Goal: Task Accomplishment & Management: Manage account settings

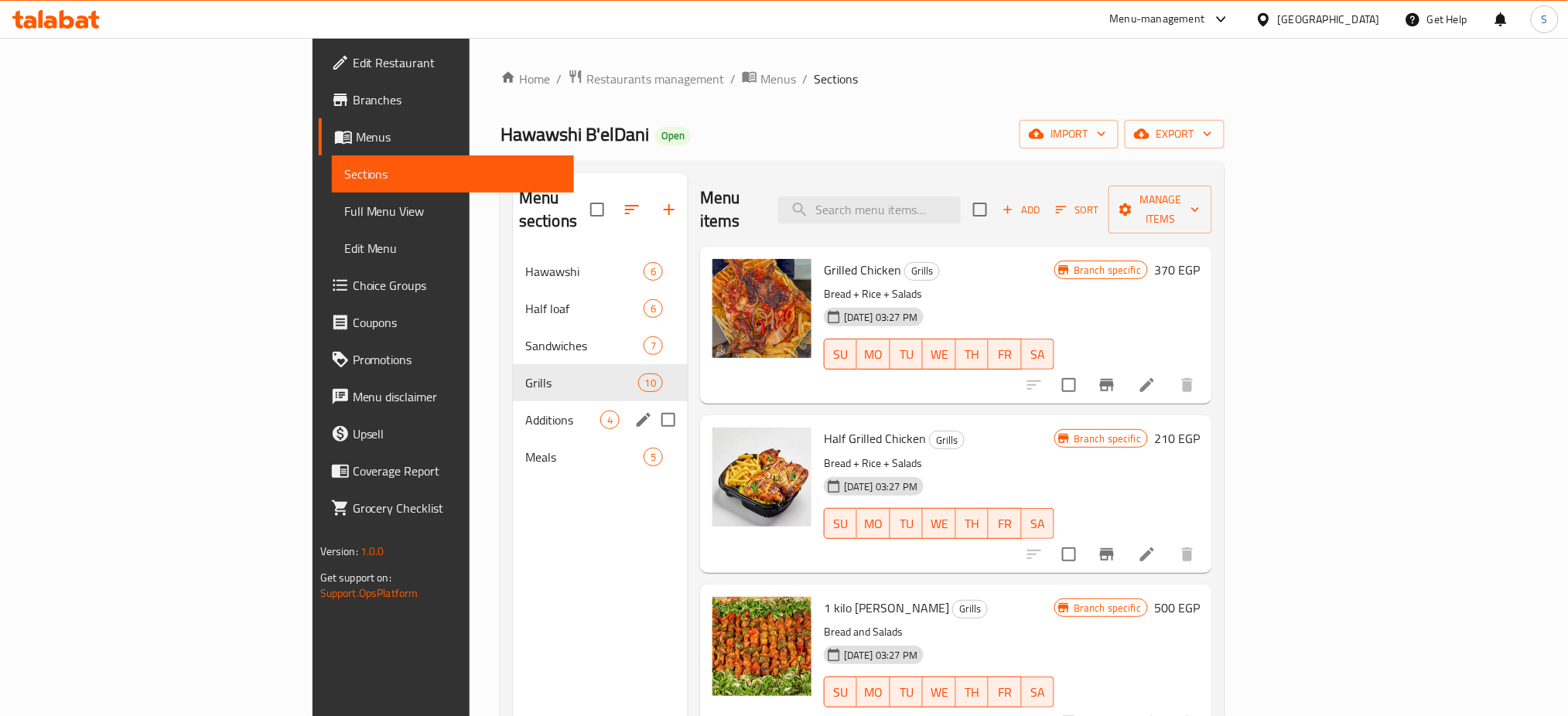
scroll to position [552, 0]
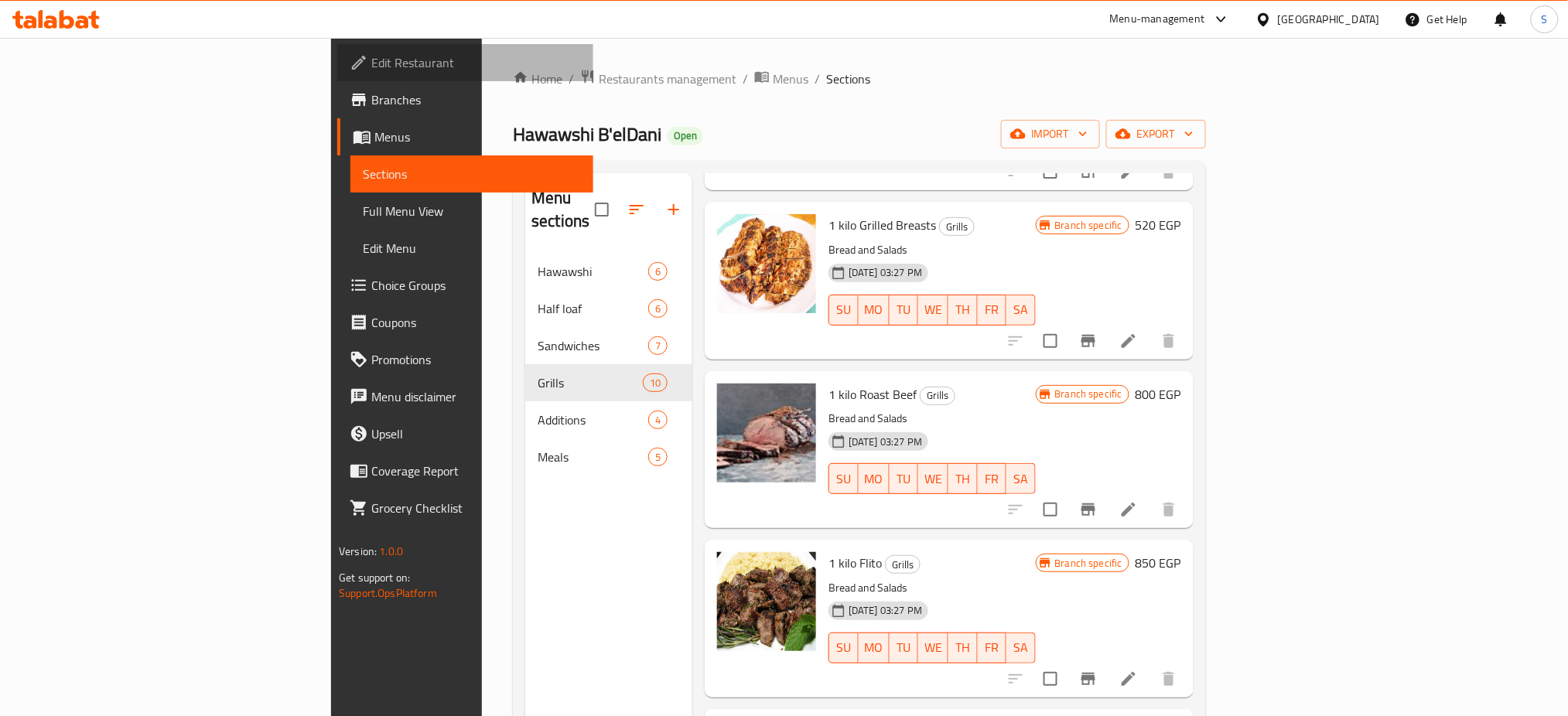
click at [371, 70] on span "Edit Restaurant" at bounding box center [476, 62] width 210 height 19
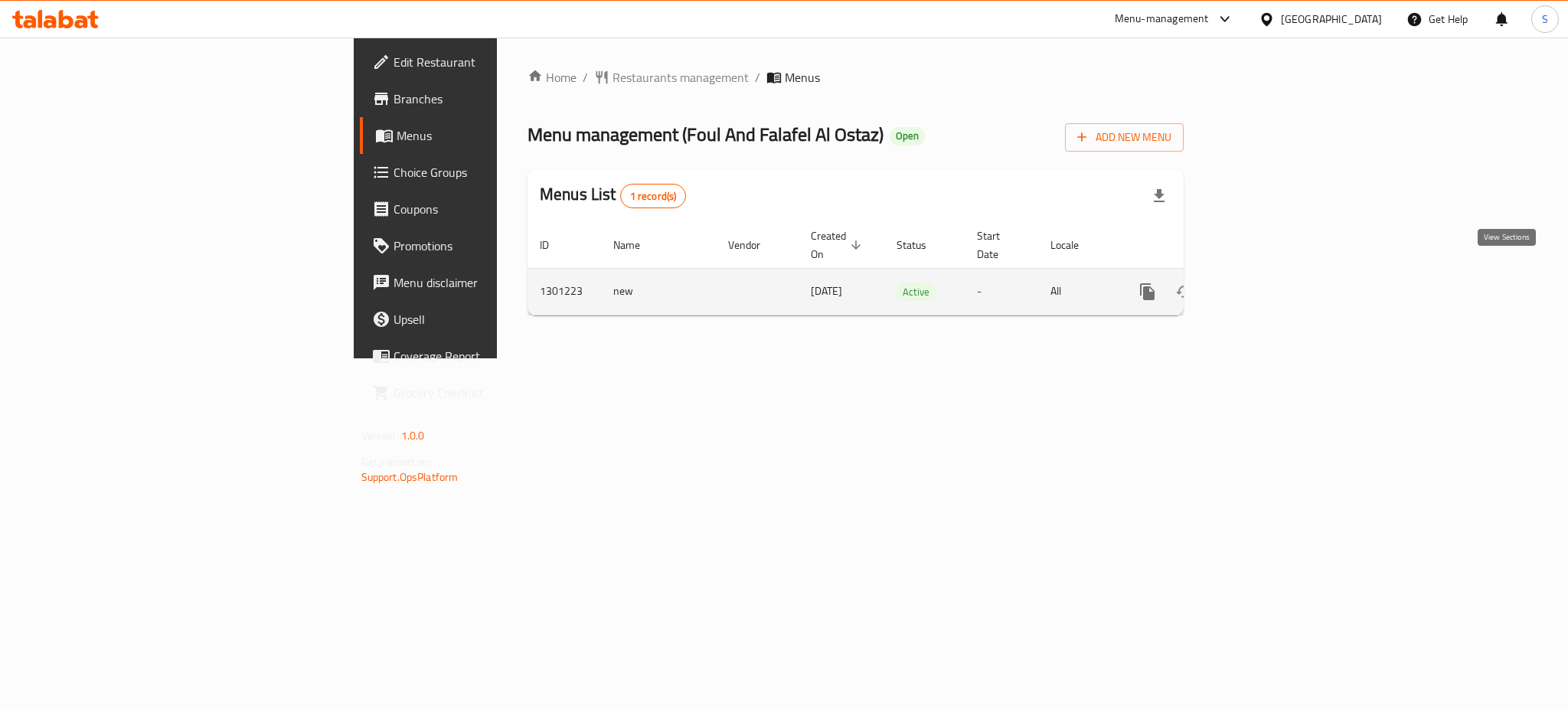
click at [1267, 283] on icon "enhanced table" at bounding box center [1258, 291] width 19 height 19
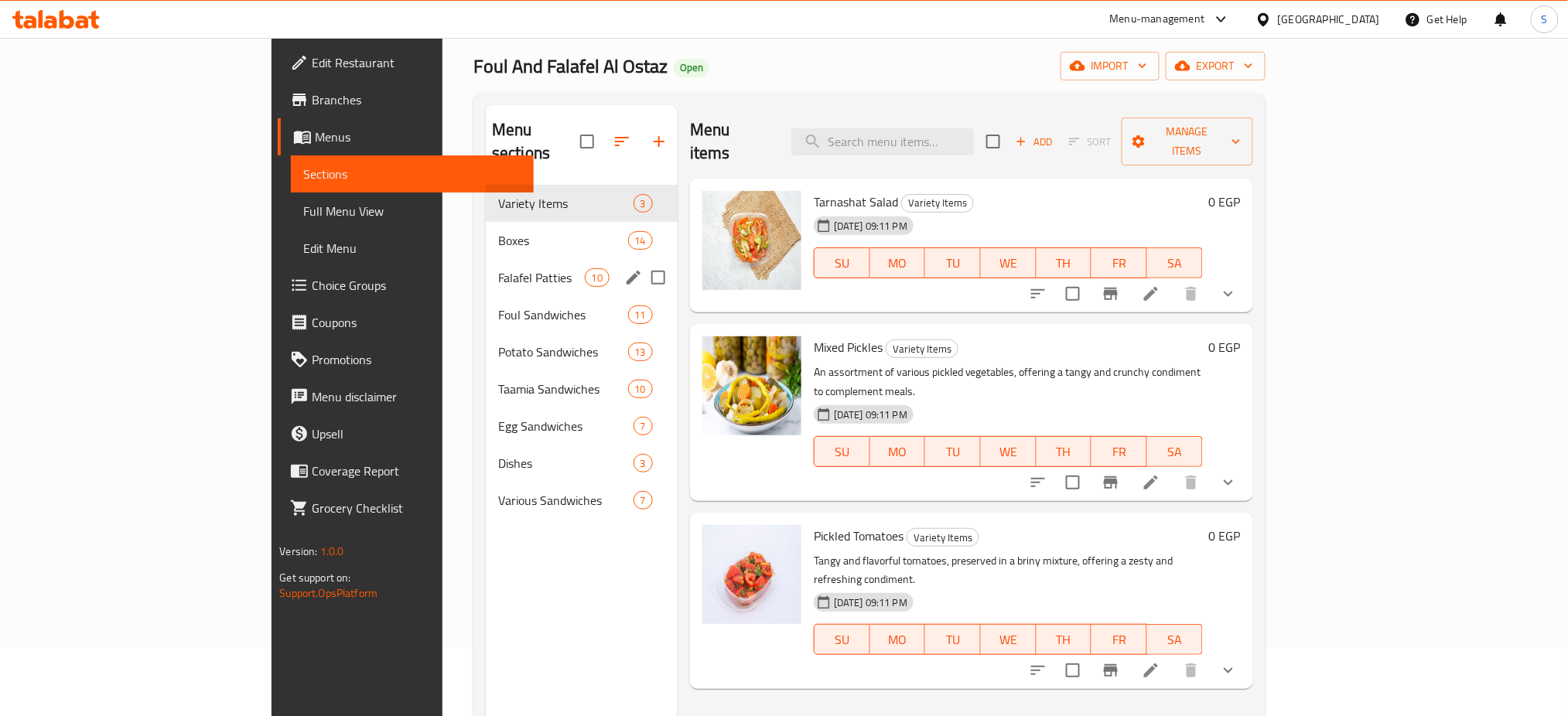
scroll to position [70, 0]
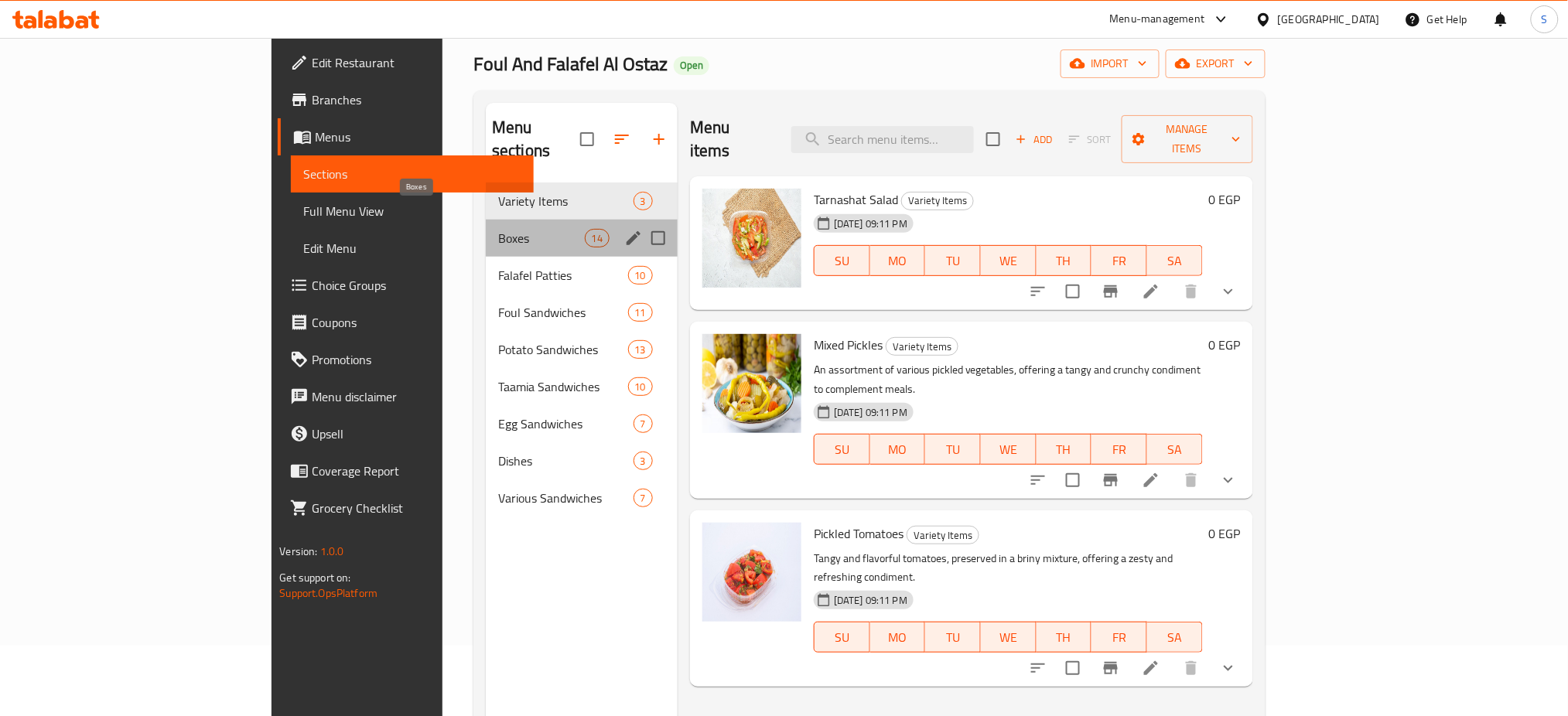
click at [498, 228] on span "Boxes" at bounding box center [541, 237] width 87 height 19
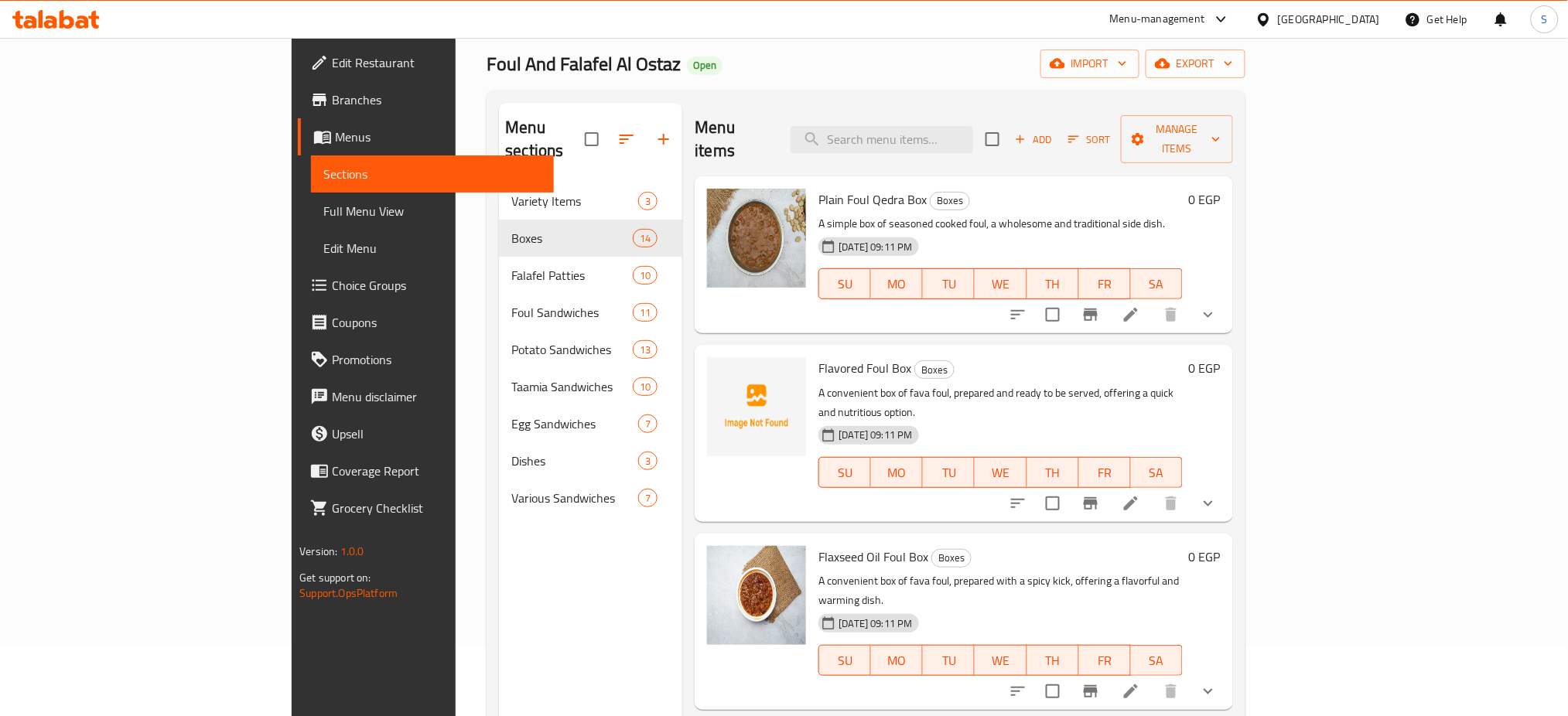
click at [818, 357] on span "Flavored Foul Box" at bounding box center [864, 368] width 93 height 23
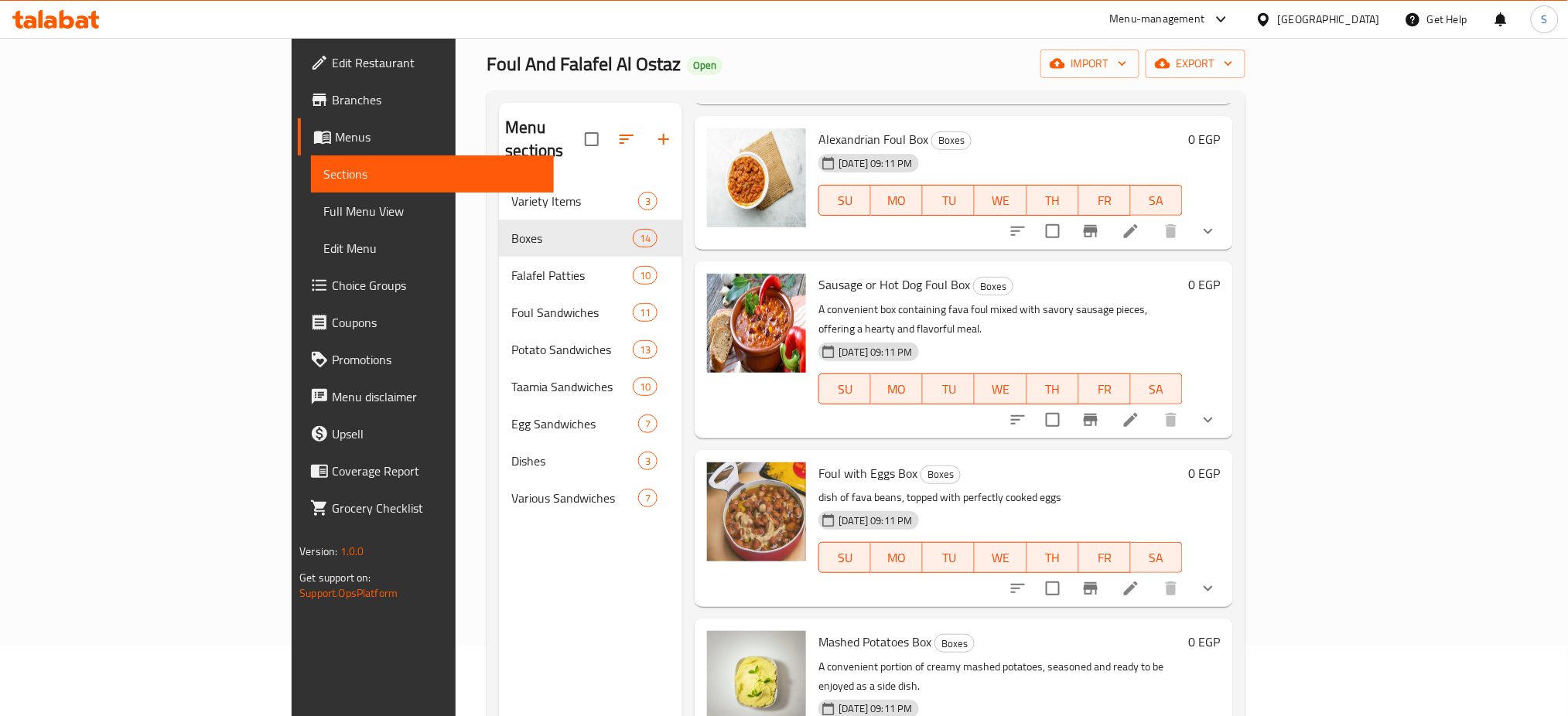
scroll to position [1400, 0]
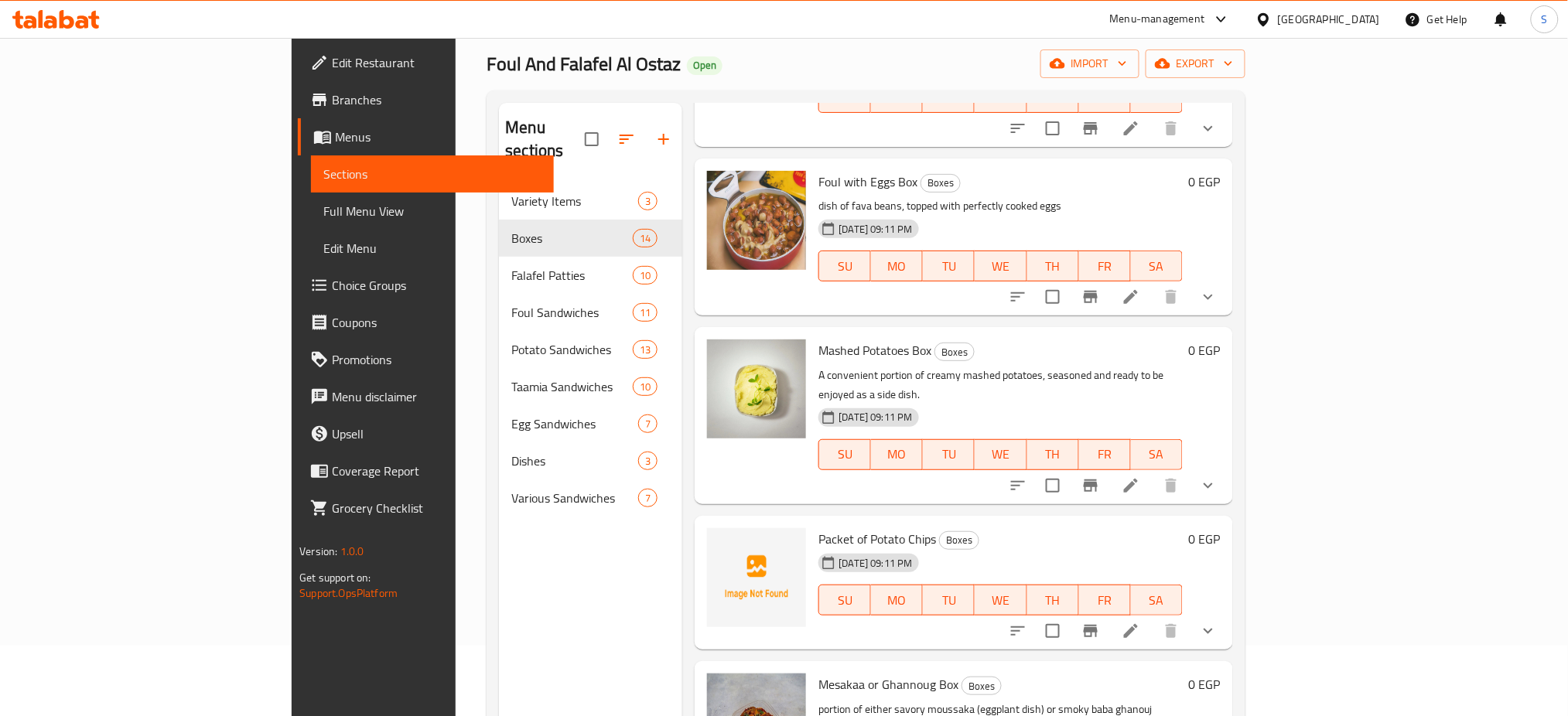
click at [818, 527] on span "Packet of Potato Chips" at bounding box center [877, 539] width 117 height 23
copy h6 "Packet of Potato Chips"
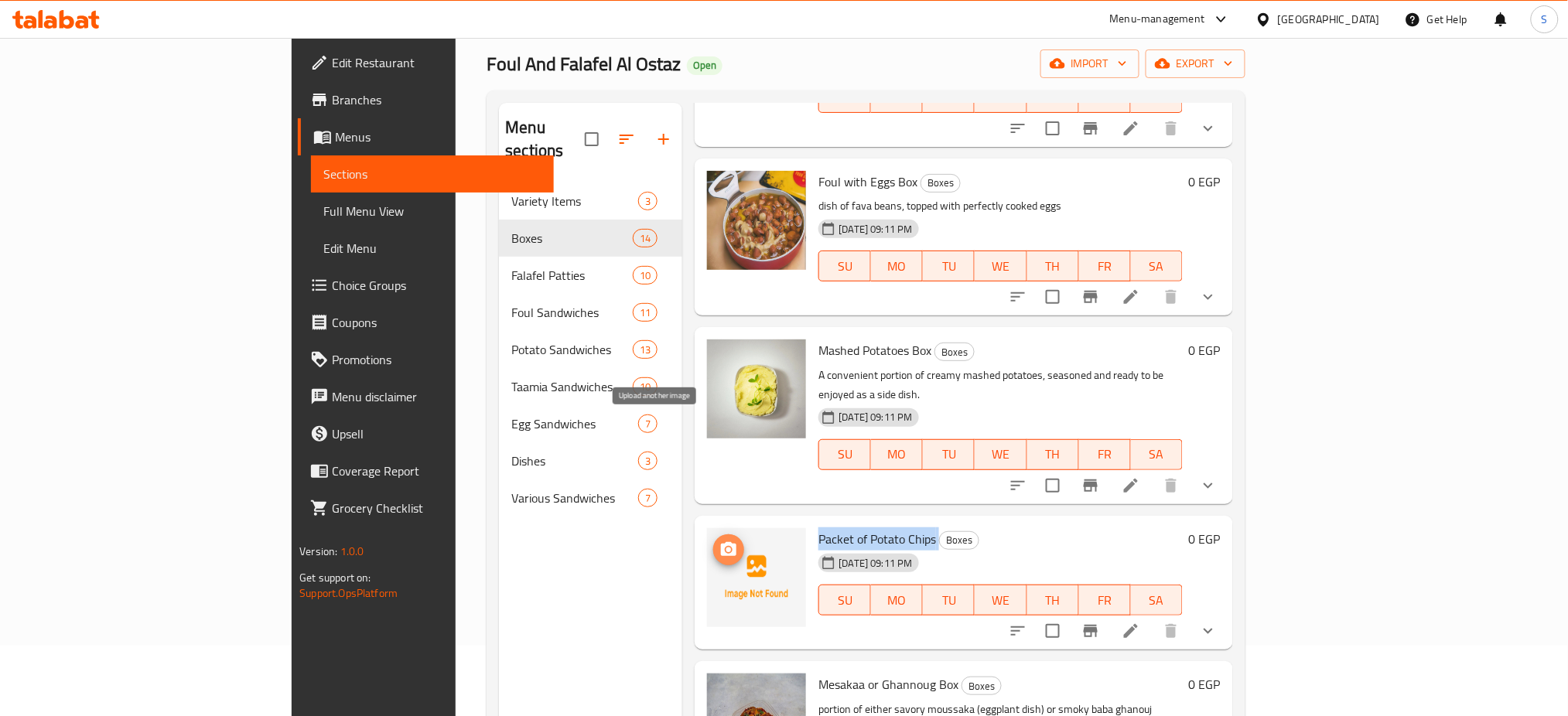
click at [719, 541] on icon "upload picture" at bounding box center [728, 550] width 19 height 19
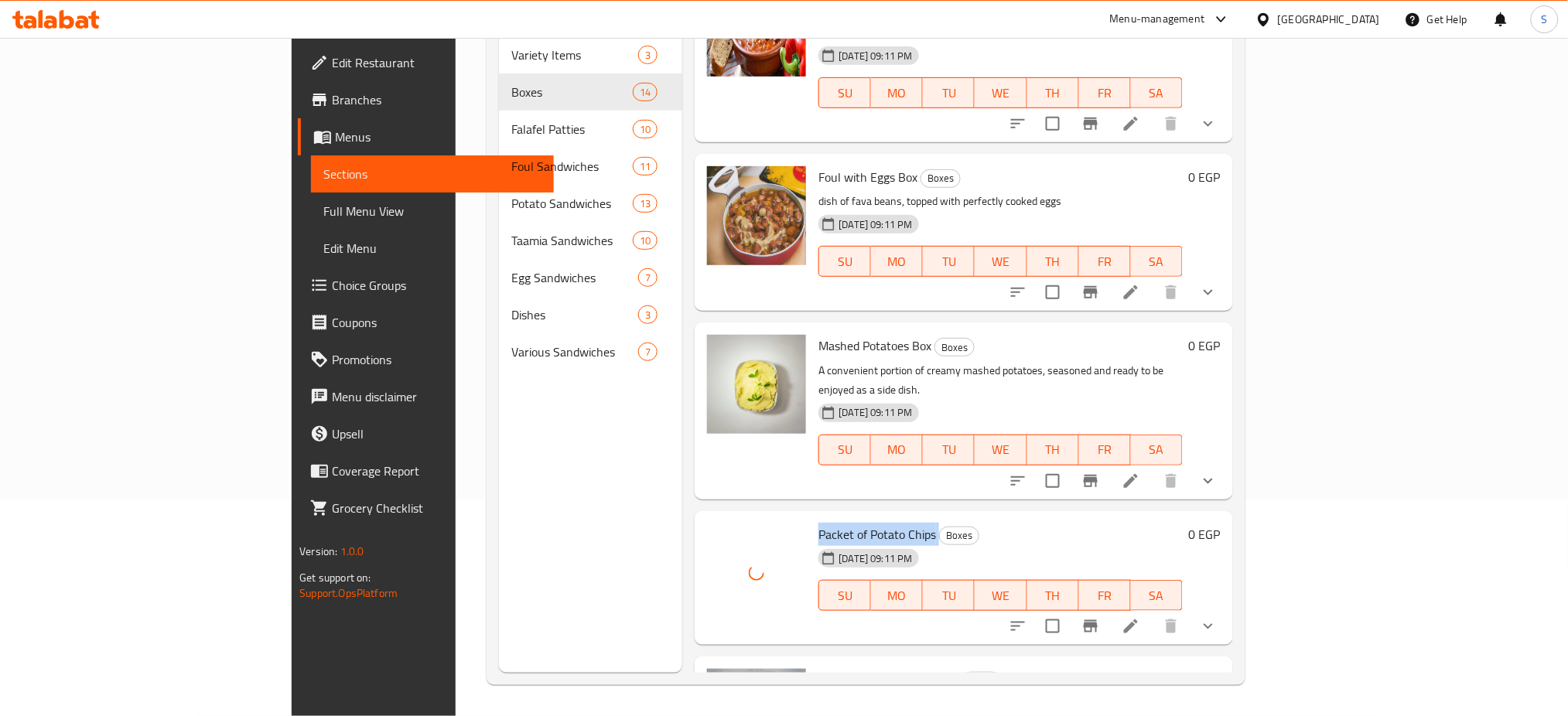
scroll to position [1158, 0]
